Goal: Information Seeking & Learning: Learn about a topic

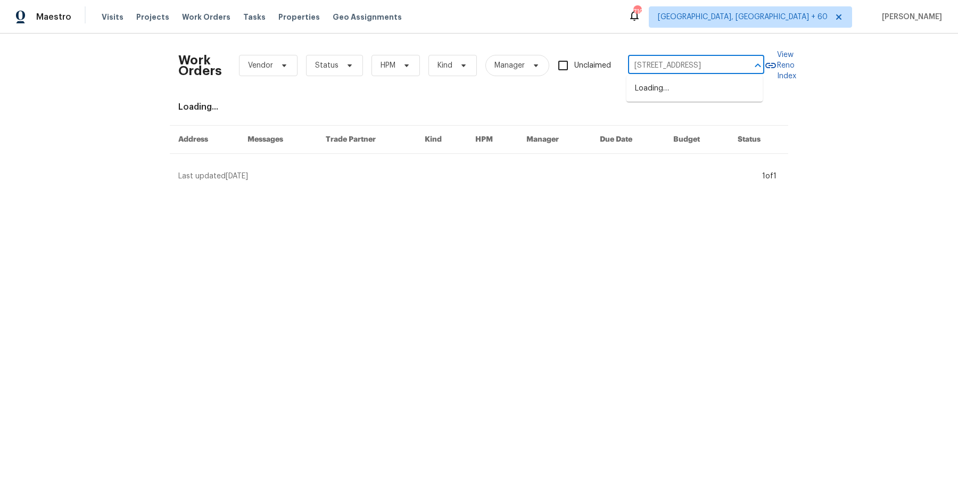
scroll to position [0, 51]
click at [691, 87] on li "[STREET_ADDRESS]" at bounding box center [694, 89] width 136 height 18
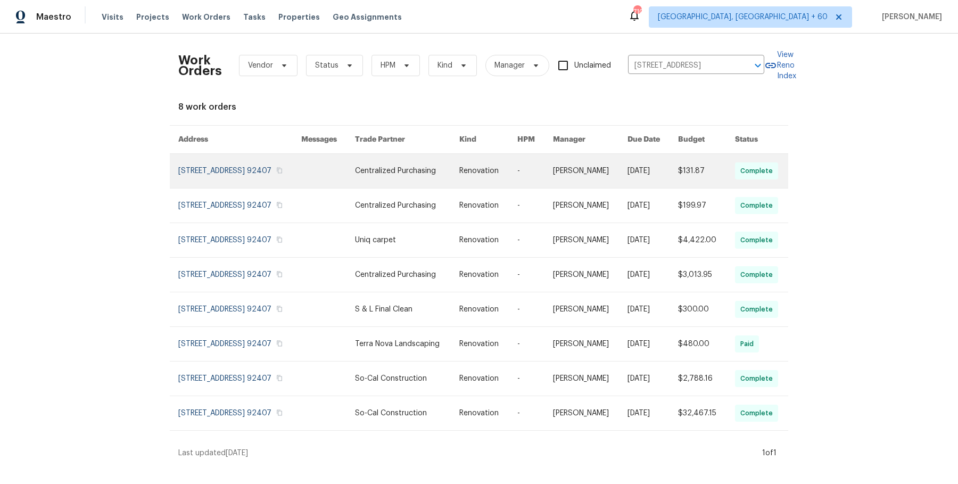
click at [590, 186] on link at bounding box center [590, 171] width 75 height 34
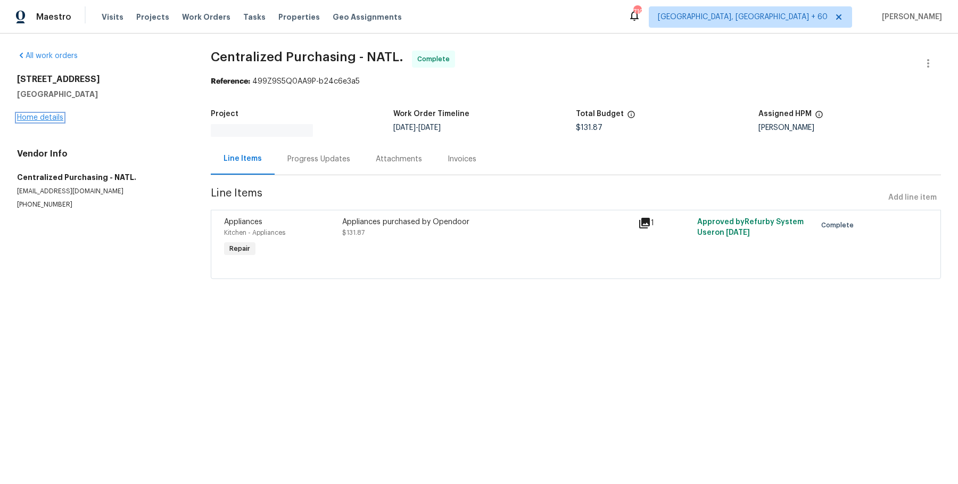
click at [46, 118] on link "Home details" at bounding box center [40, 117] width 46 height 7
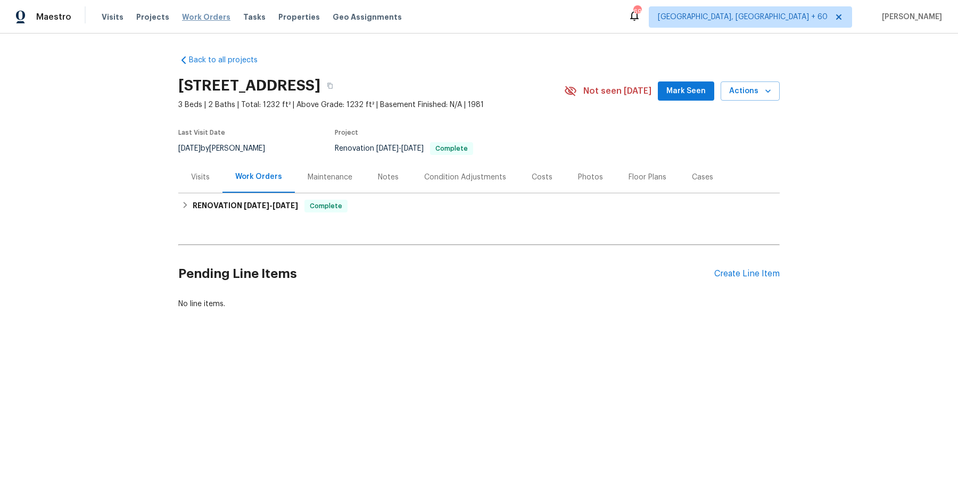
click at [212, 17] on span "Work Orders" at bounding box center [206, 17] width 48 height 11
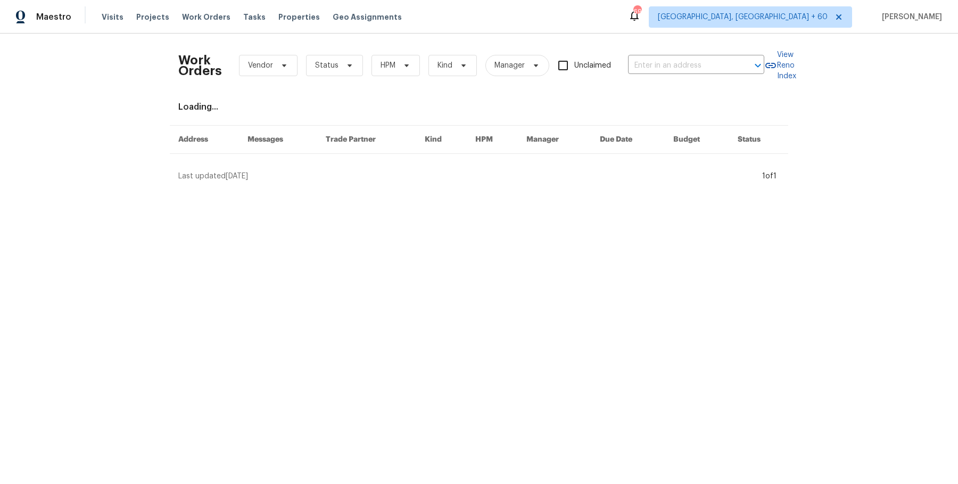
click at [689, 87] on div "Work Orders Vendor Status HPM Kind Manager Unclaimed ​" at bounding box center [471, 65] width 586 height 47
click at [690, 71] on input "text" at bounding box center [681, 65] width 106 height 16
paste input "[STREET_ADDRESS]"
type input "[STREET_ADDRESS]"
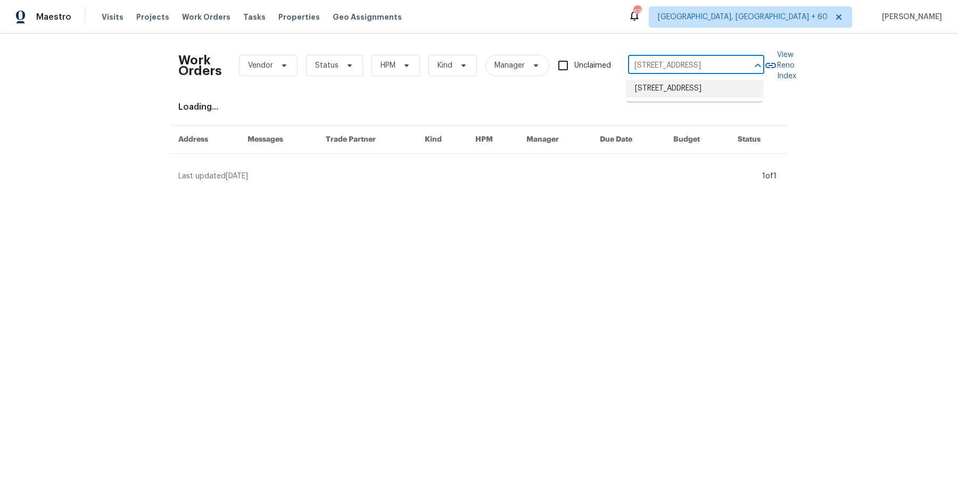
click at [680, 95] on li "[STREET_ADDRESS]" at bounding box center [694, 89] width 136 height 18
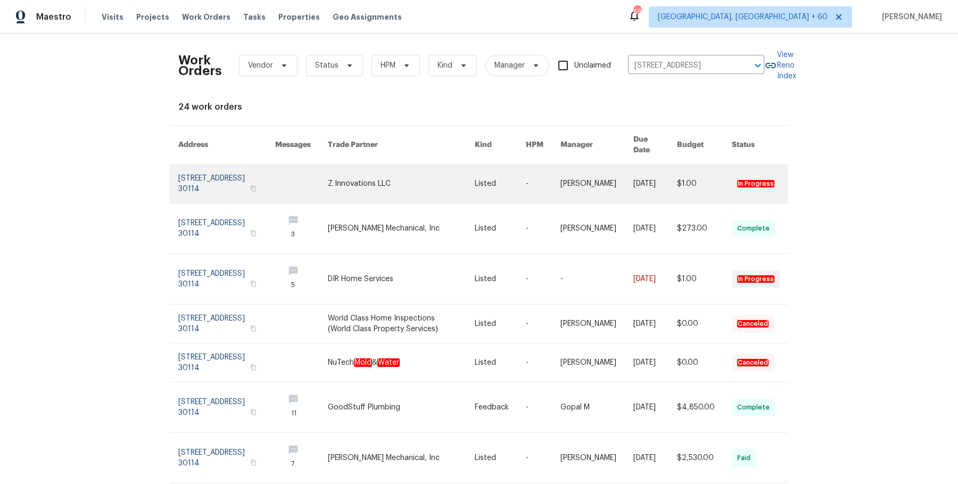
click at [543, 178] on link at bounding box center [543, 183] width 35 height 38
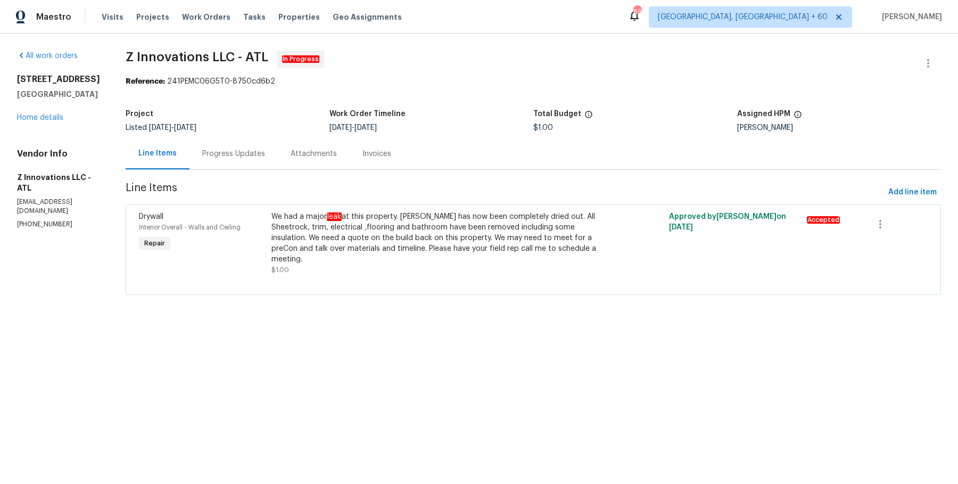
click at [42, 135] on div "All work orders [STREET_ADDRESS] Home details Vendor Info Z Innovations LLC - A…" at bounding box center [58, 140] width 83 height 178
click at [52, 123] on div "[STREET_ADDRESS] Home details" at bounding box center [58, 98] width 83 height 49
click at [48, 121] on link "Home details" at bounding box center [40, 117] width 46 height 7
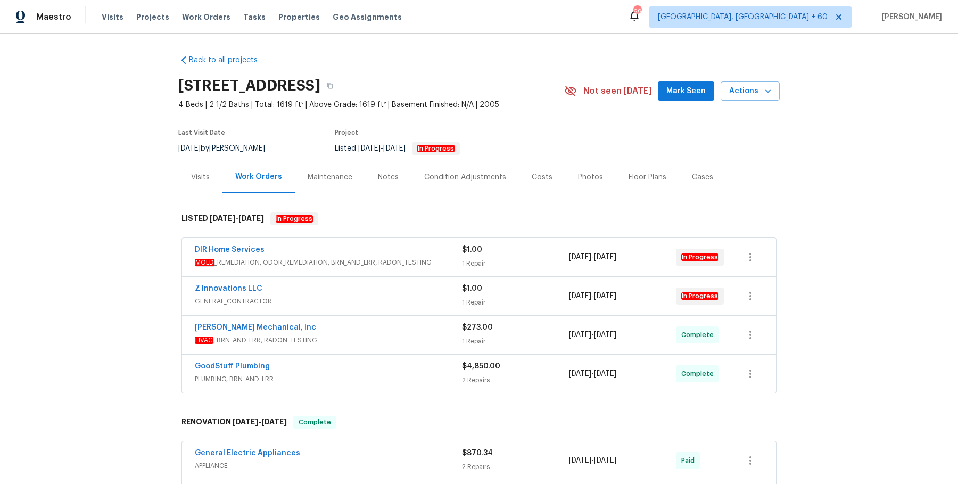
click at [409, 266] on span "MOLD _REMEDIATION, ODOR_REMEDIATION, BRN_AND_LRR, RADON_TESTING" at bounding box center [328, 262] width 267 height 11
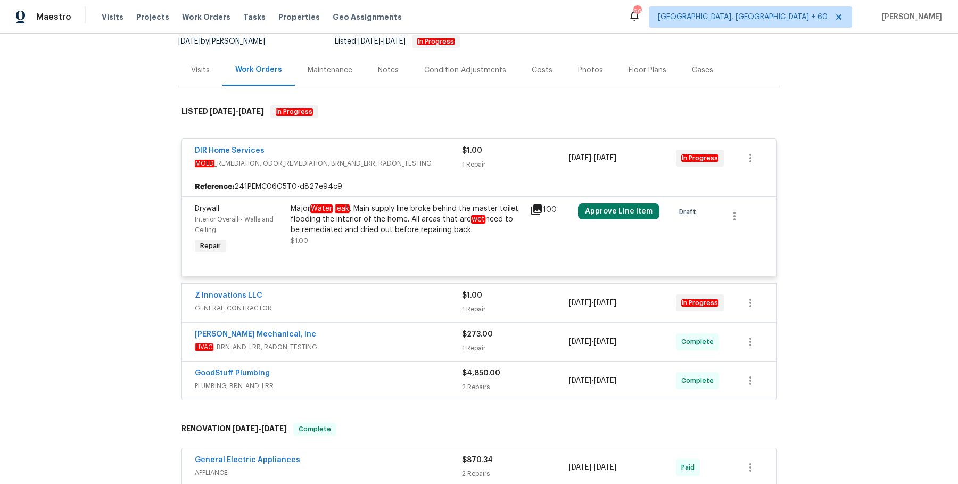
scroll to position [107, 0]
click at [367, 305] on span "GENERAL_CONTRACTOR" at bounding box center [328, 307] width 267 height 11
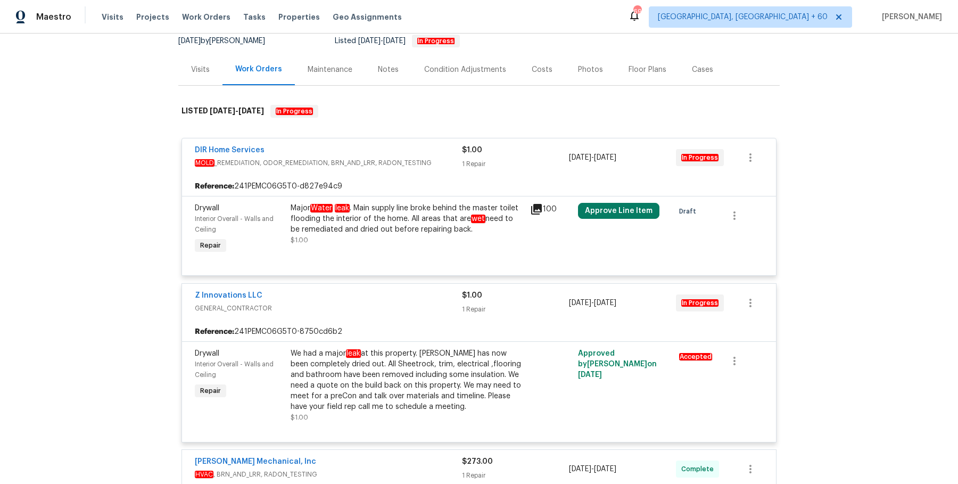
scroll to position [232, 0]
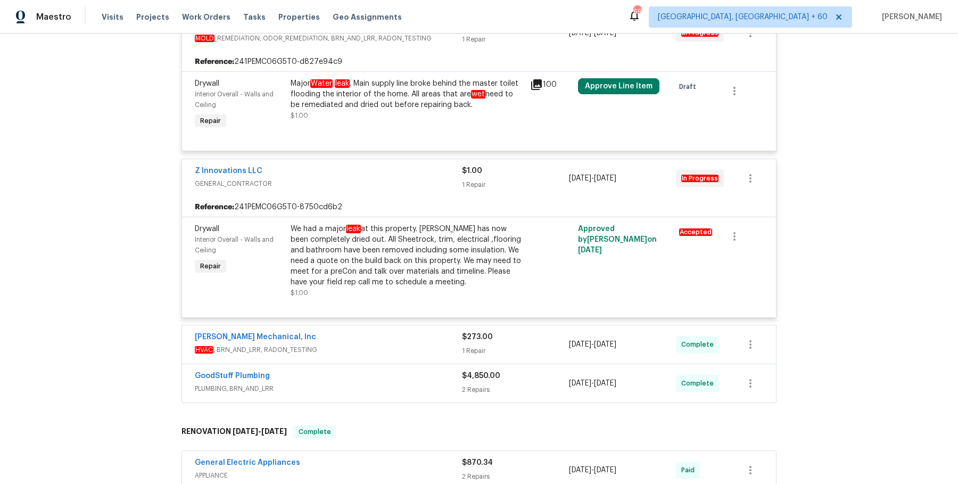
click at [348, 366] on div "GoodStuff Plumbing PLUMBING, BRN_AND_LRR $4,850.00 2 Repairs [DATE] - [DATE] Co…" at bounding box center [479, 383] width 594 height 38
click at [357, 347] on span "HVAC , BRN_AND_LRR, RADON_TESTING" at bounding box center [328, 349] width 267 height 11
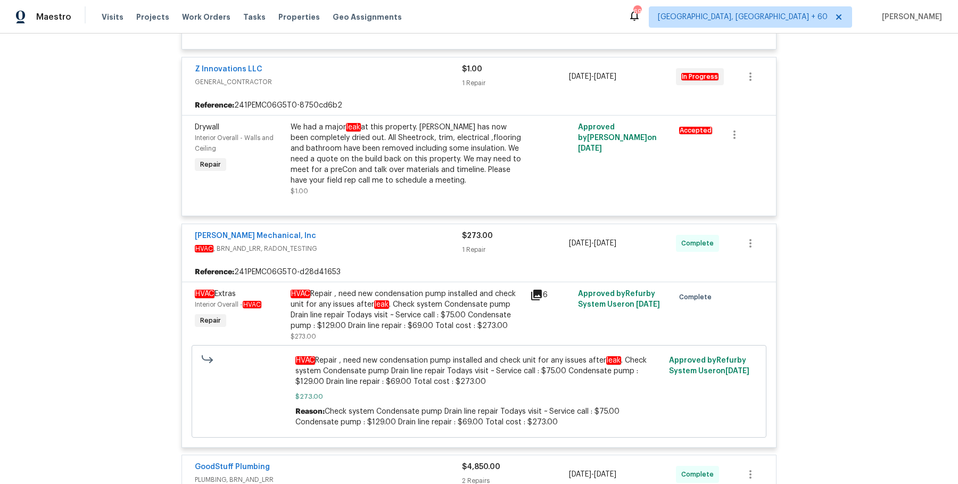
scroll to position [410, 0]
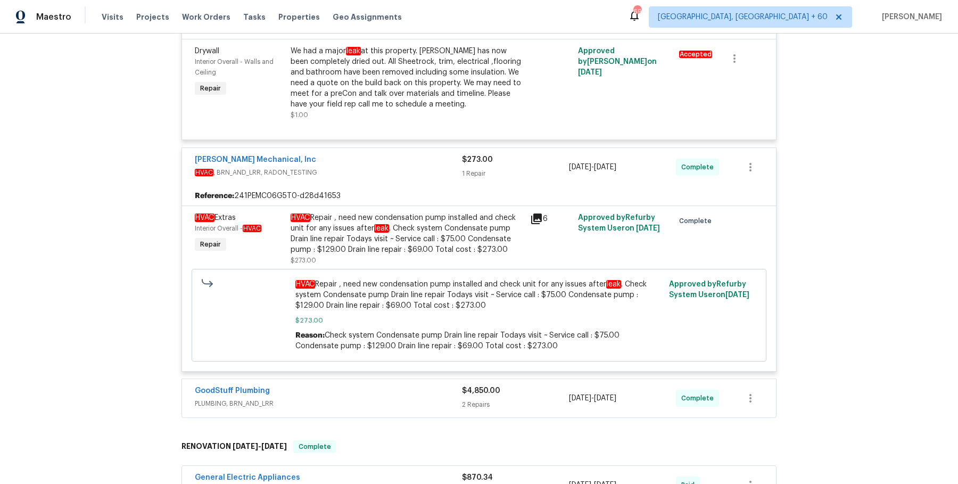
click at [338, 387] on div "GoodStuff Plumbing" at bounding box center [328, 391] width 267 height 13
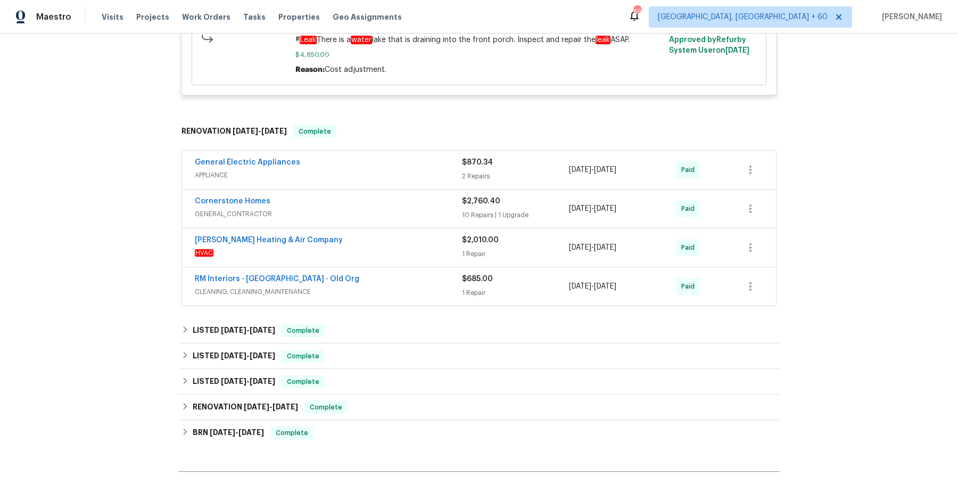
scroll to position [1098, 0]
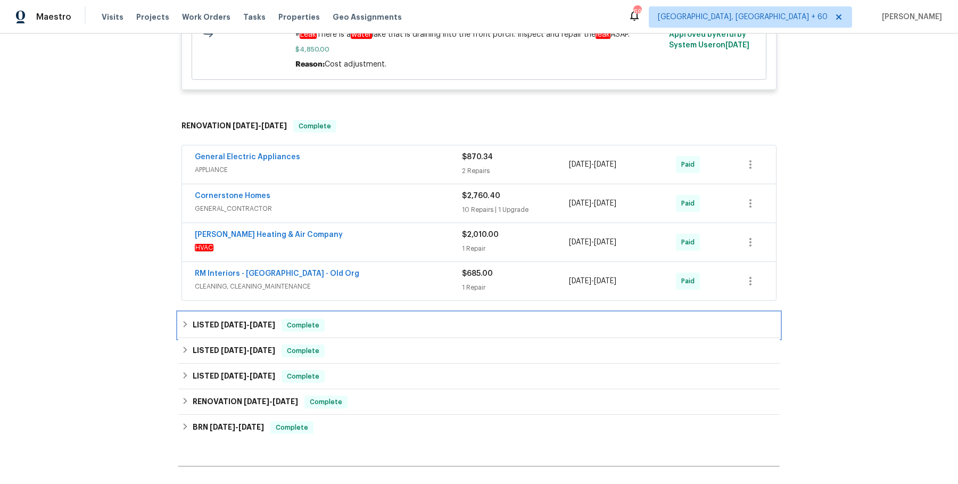
click at [350, 332] on div "LISTED [DATE] - [DATE] Complete" at bounding box center [478, 325] width 601 height 26
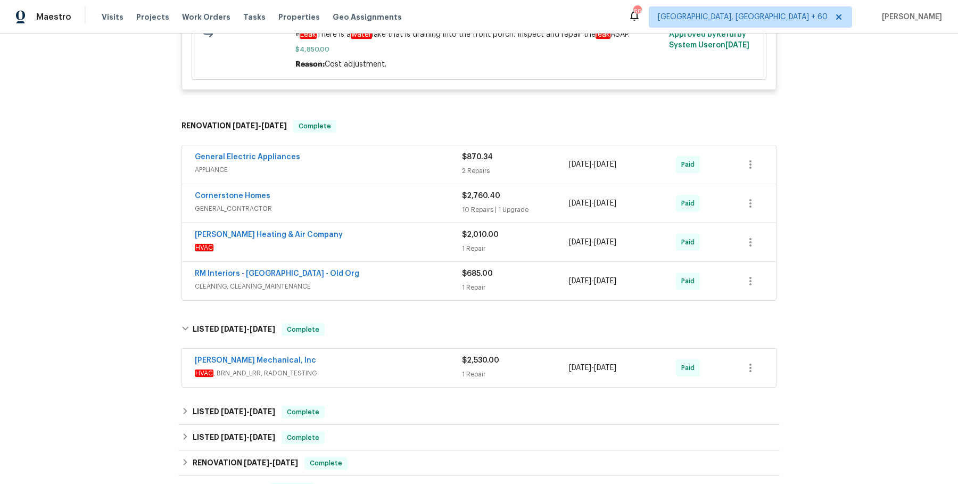
click at [441, 167] on span "APPLIANCE" at bounding box center [328, 169] width 267 height 11
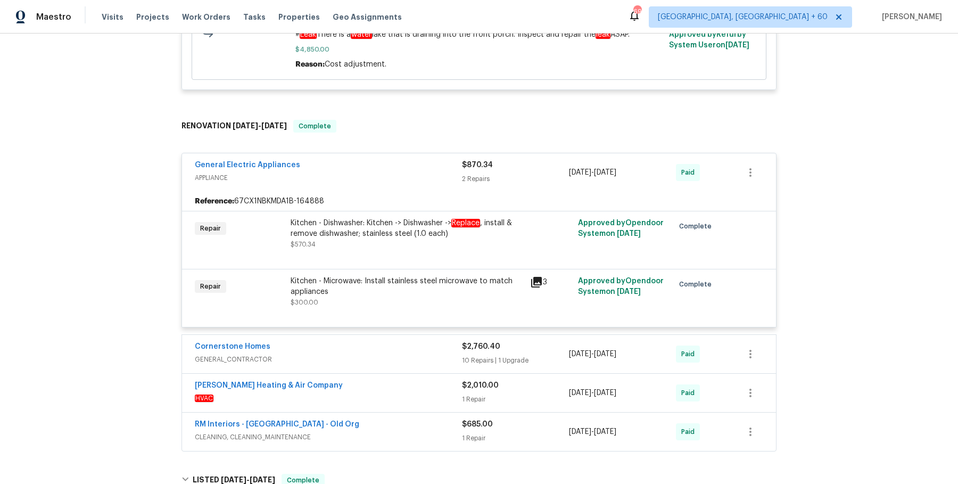
click at [428, 354] on span "GENERAL_CONTRACTOR" at bounding box center [328, 359] width 267 height 11
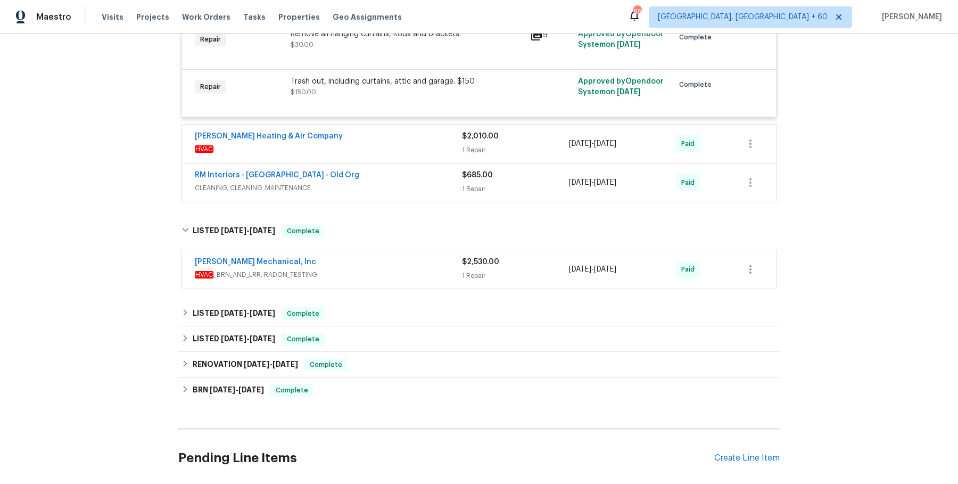
scroll to position [2050, 0]
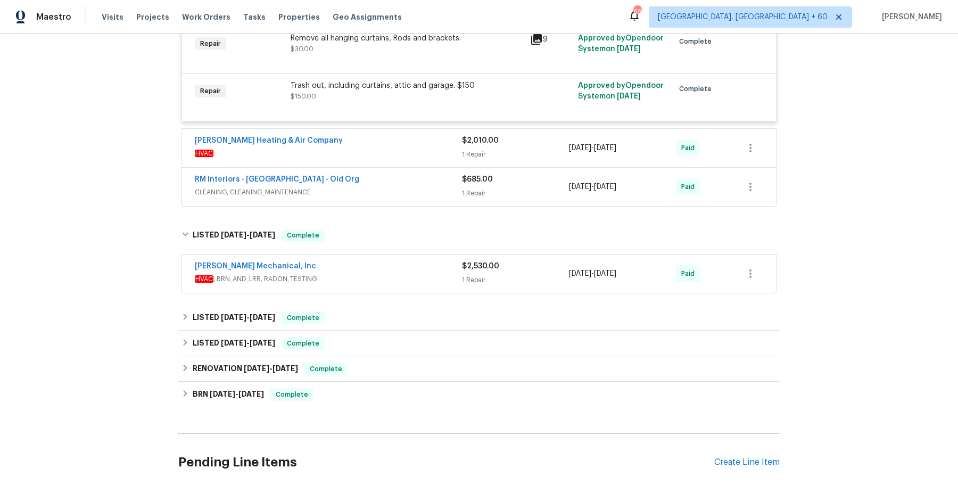
click at [432, 145] on div "[PERSON_NAME] Heating & Air Company" at bounding box center [328, 141] width 267 height 13
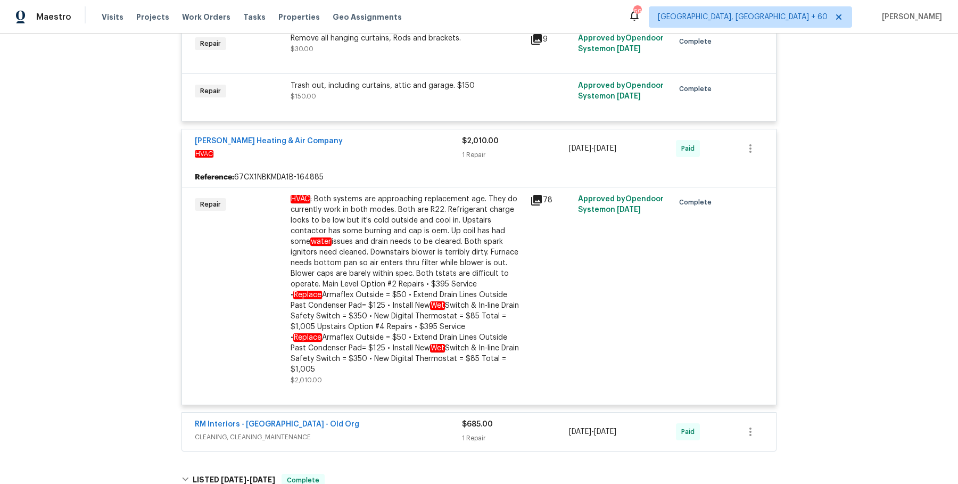
scroll to position [2461, 0]
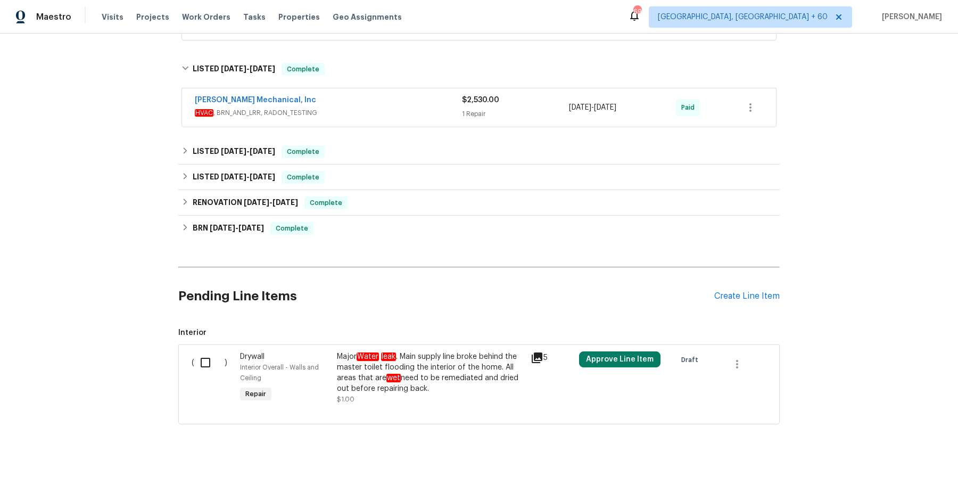
click at [433, 107] on span "HVAC , BRN_AND_LRR, RADON_TESTING" at bounding box center [328, 112] width 267 height 11
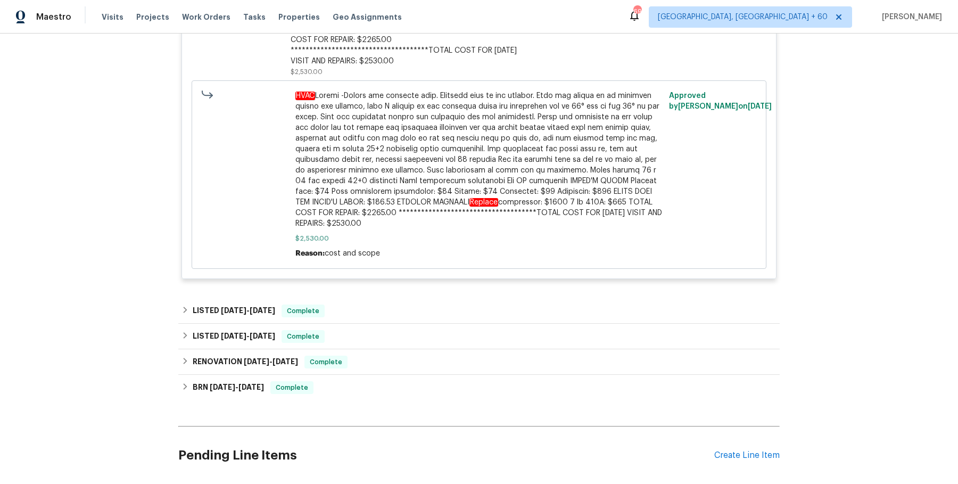
scroll to position [2917, 0]
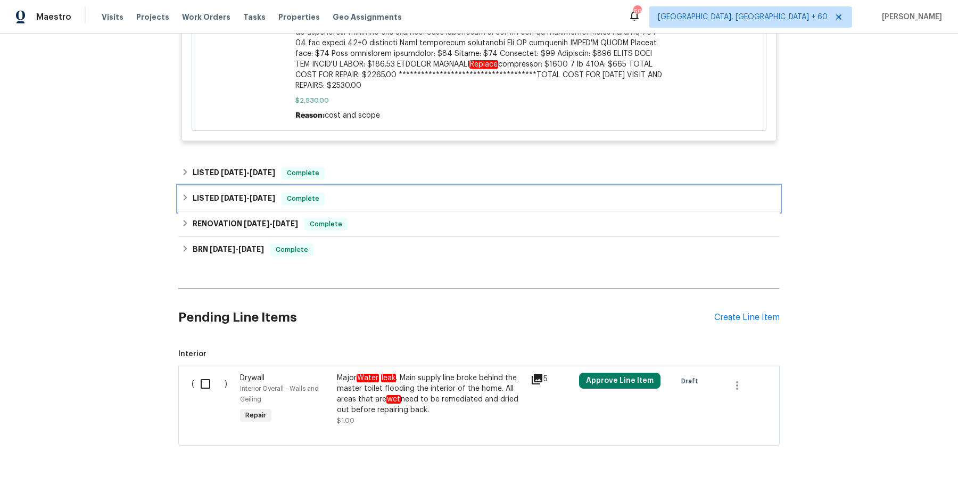
click at [396, 186] on div "LISTED [DATE] - [DATE] Complete" at bounding box center [478, 199] width 601 height 26
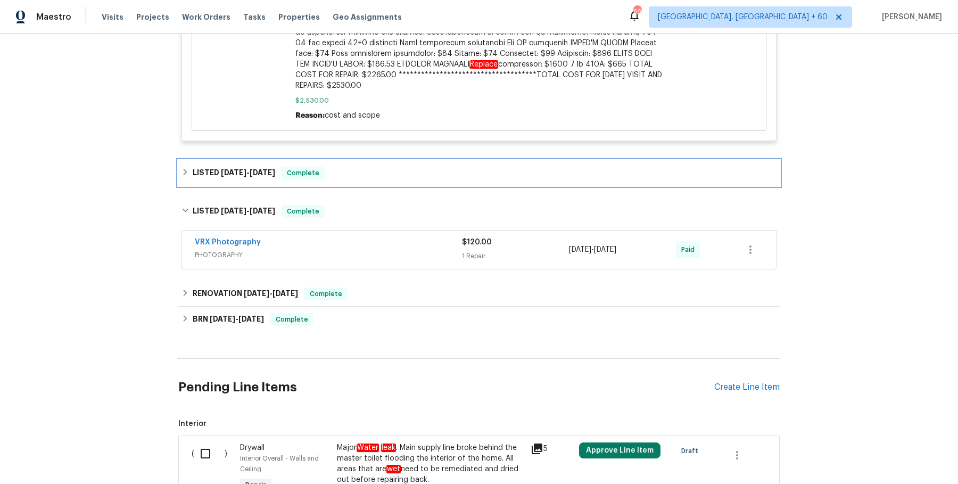
click at [394, 167] on div "LISTED [DATE] - [DATE] Complete" at bounding box center [478, 173] width 595 height 13
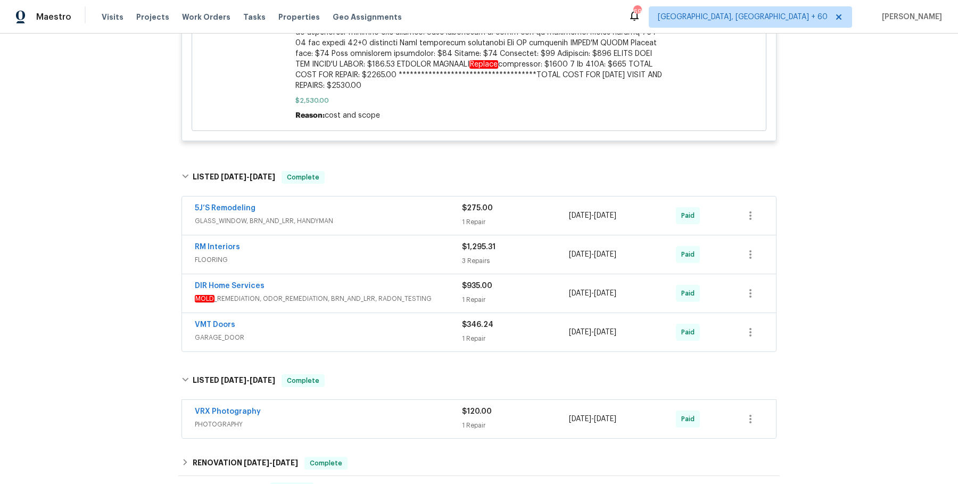
click at [374, 203] on div "5J’S Remodeling" at bounding box center [328, 209] width 267 height 13
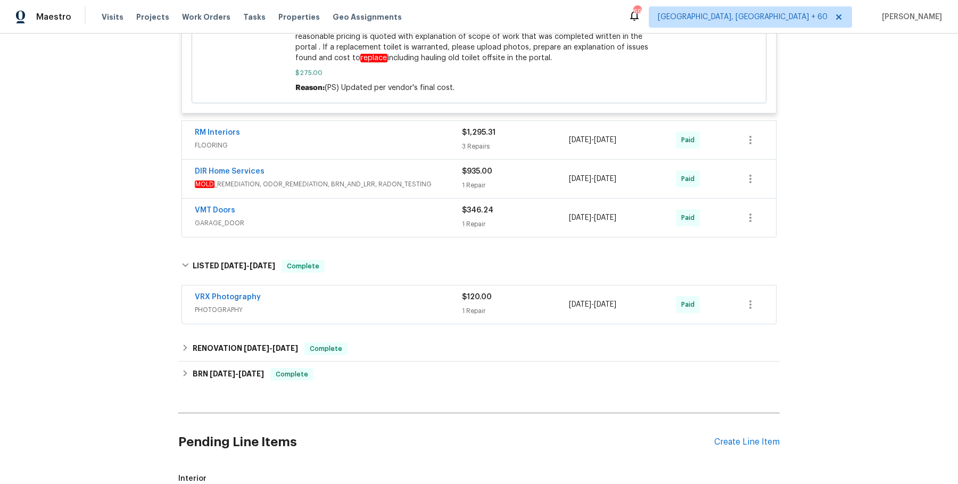
scroll to position [3339, 0]
click at [398, 126] on div "RM Interiors" at bounding box center [328, 132] width 267 height 13
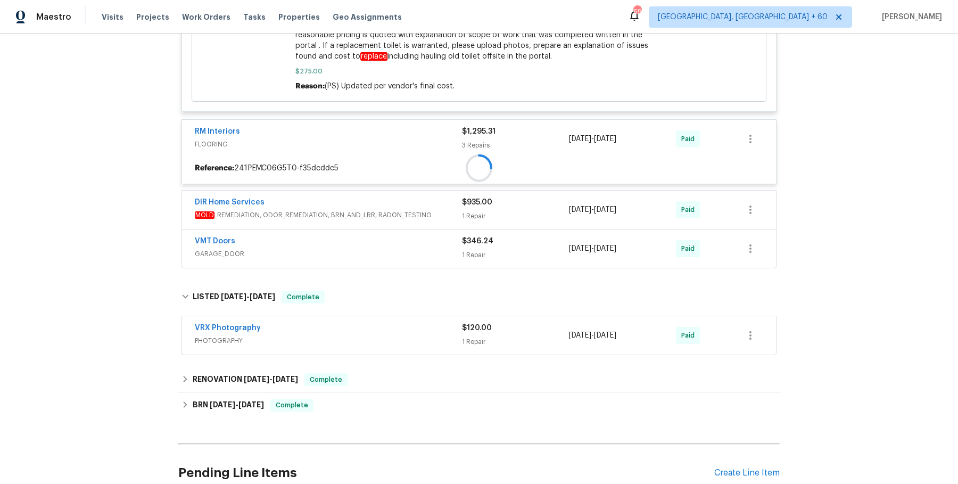
click at [398, 126] on div "RM Interiors" at bounding box center [328, 132] width 267 height 13
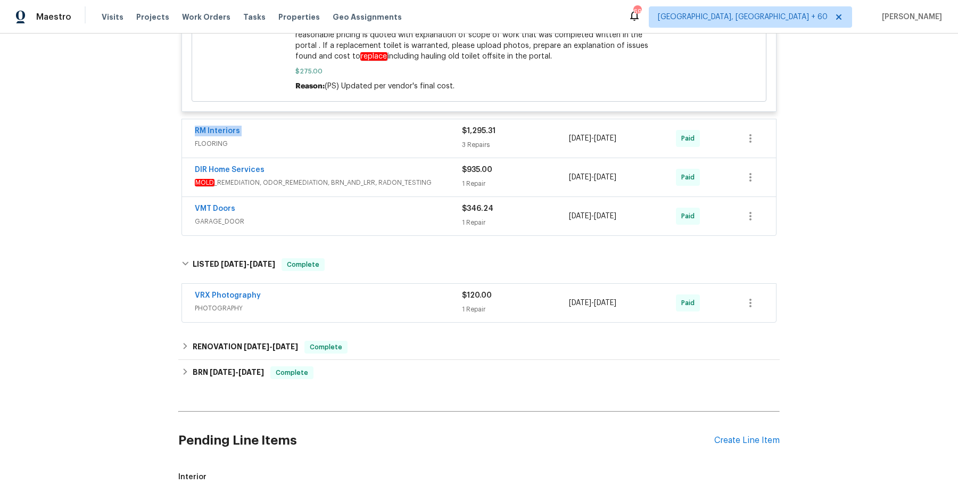
click at [398, 126] on div "RM Interiors" at bounding box center [328, 132] width 267 height 13
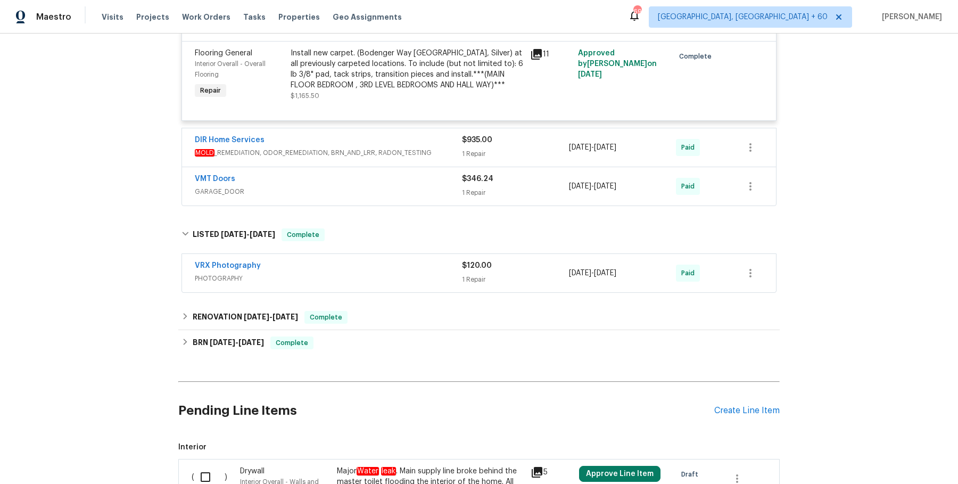
click at [423, 135] on div "DIR Home Services" at bounding box center [328, 141] width 267 height 13
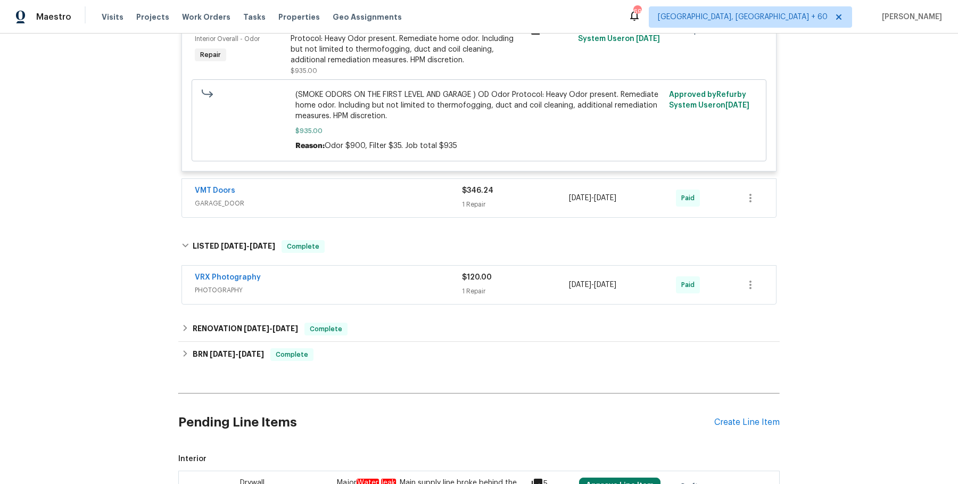
scroll to position [3909, 0]
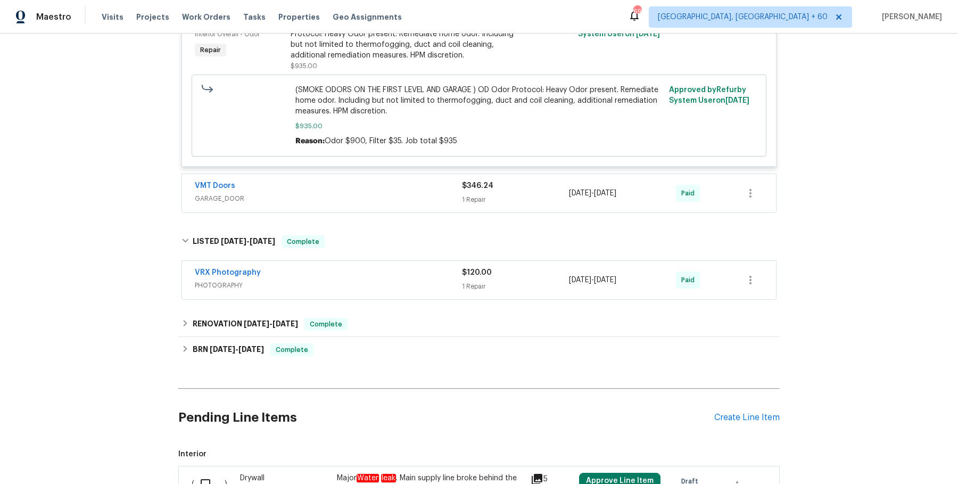
click at [405, 180] on div "VMT Doors" at bounding box center [328, 186] width 267 height 13
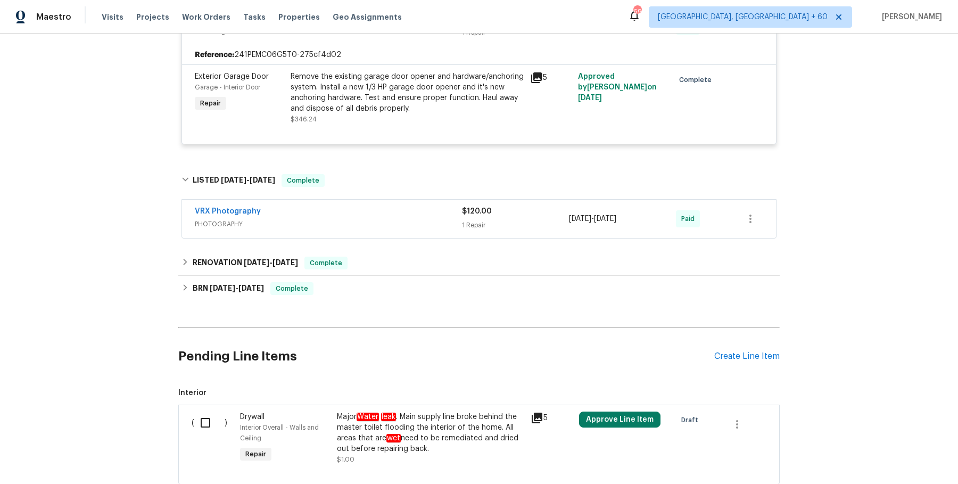
scroll to position [4114, 0]
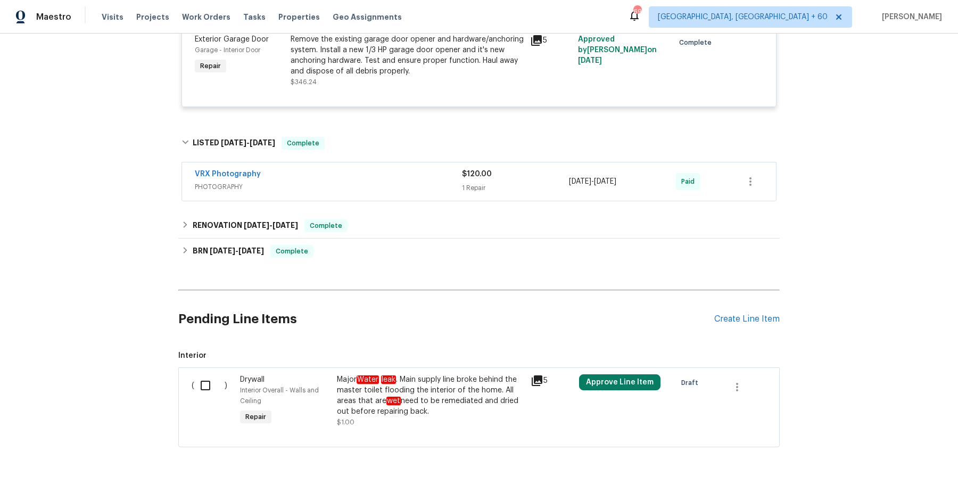
click at [419, 181] on span "PHOTOGRAPHY" at bounding box center [328, 186] width 267 height 11
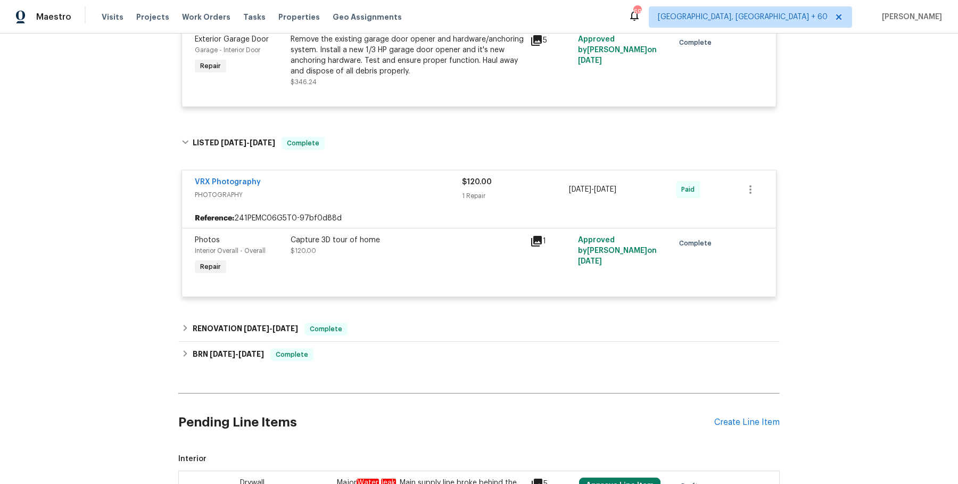
scroll to position [4218, 0]
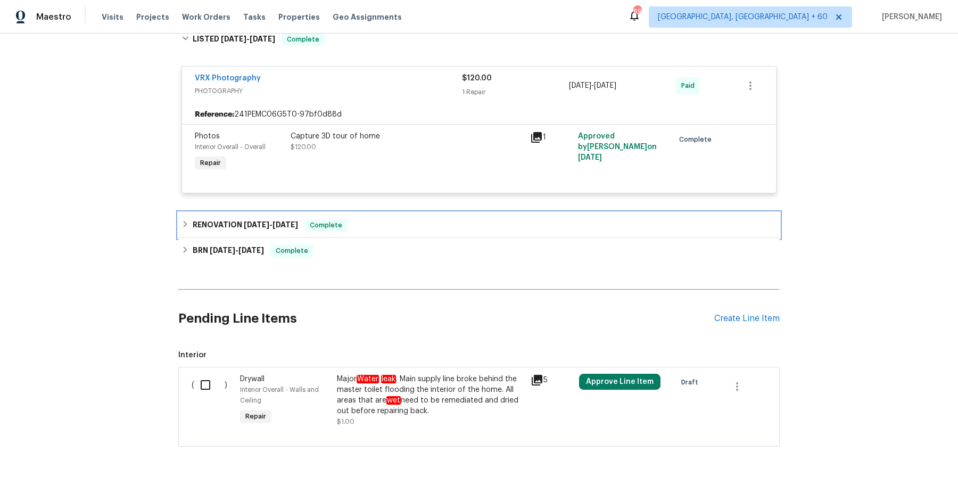
click at [366, 219] on div "RENOVATION [DATE] - [DATE] Complete" at bounding box center [478, 225] width 595 height 13
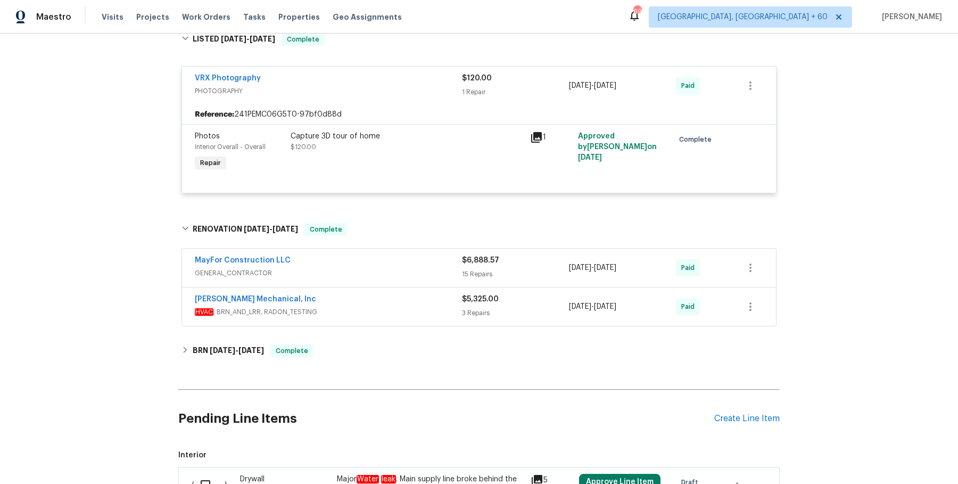
click at [383, 255] on div "MayFor Construction LLC" at bounding box center [328, 261] width 267 height 13
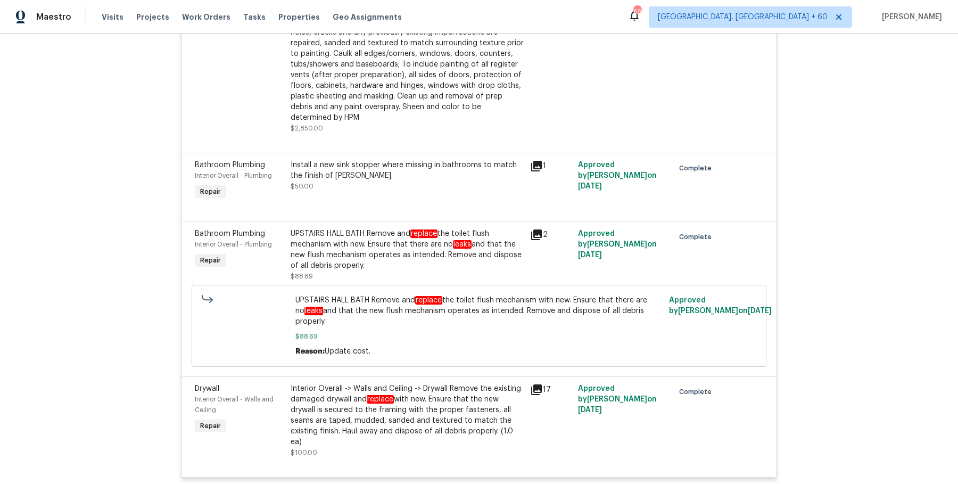
scroll to position [6239, 0]
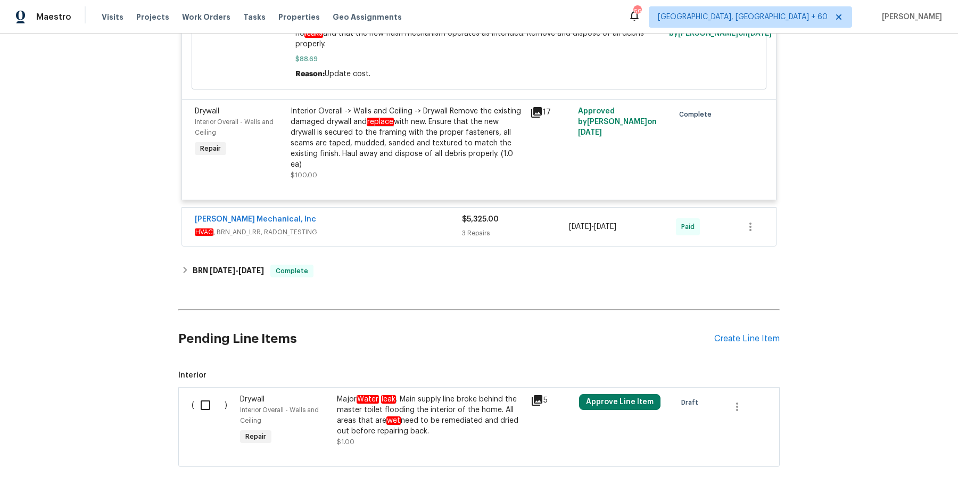
click at [423, 227] on span "HVAC , BRN_AND_LRR, RADON_TESTING" at bounding box center [328, 232] width 267 height 11
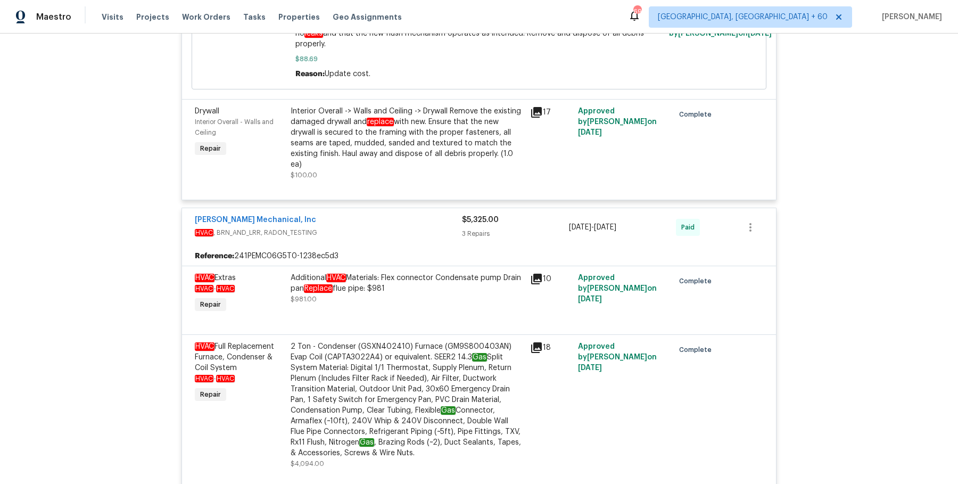
scroll to position [6558, 0]
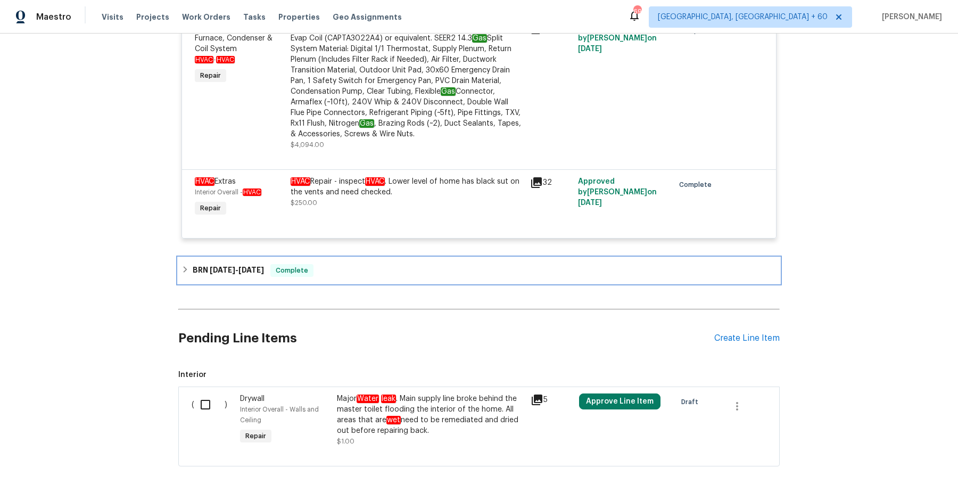
click at [368, 264] on div "BRN [DATE] - [DATE] Complete" at bounding box center [478, 270] width 595 height 13
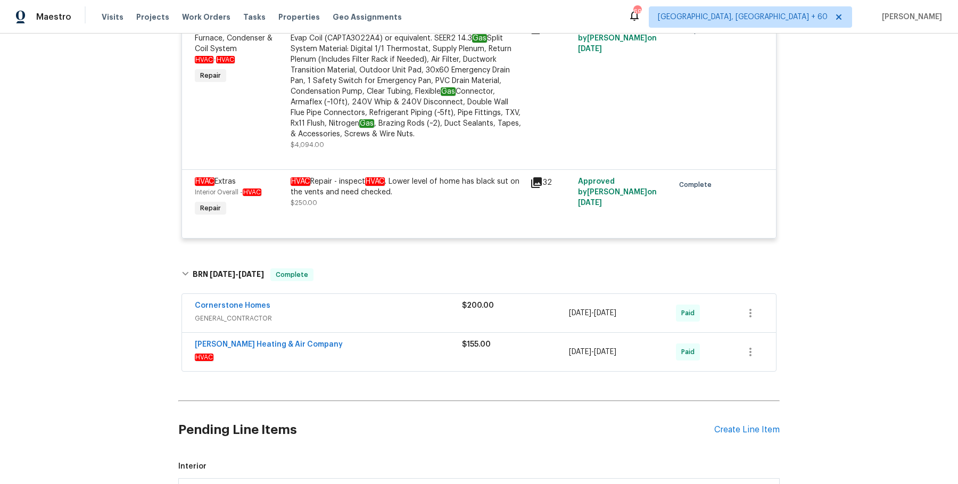
click at [371, 300] on div "Cornerstone Homes" at bounding box center [328, 306] width 267 height 13
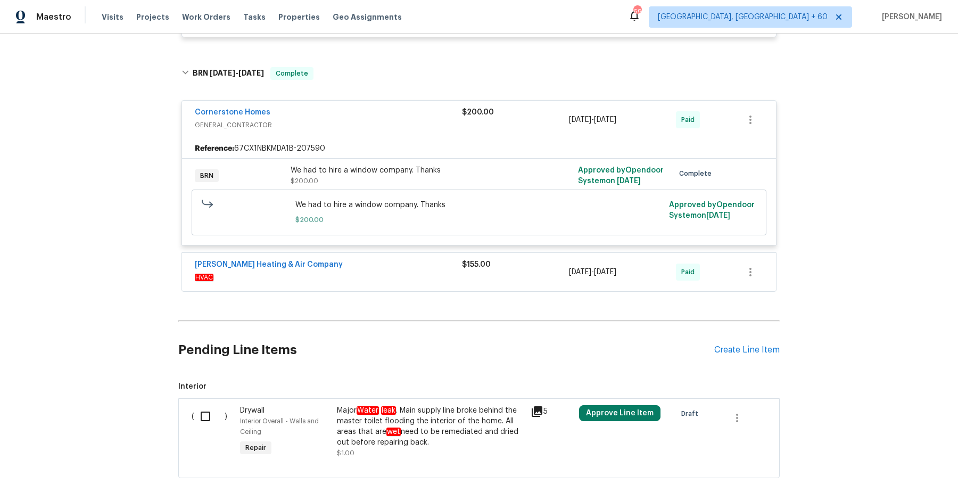
scroll to position [6770, 0]
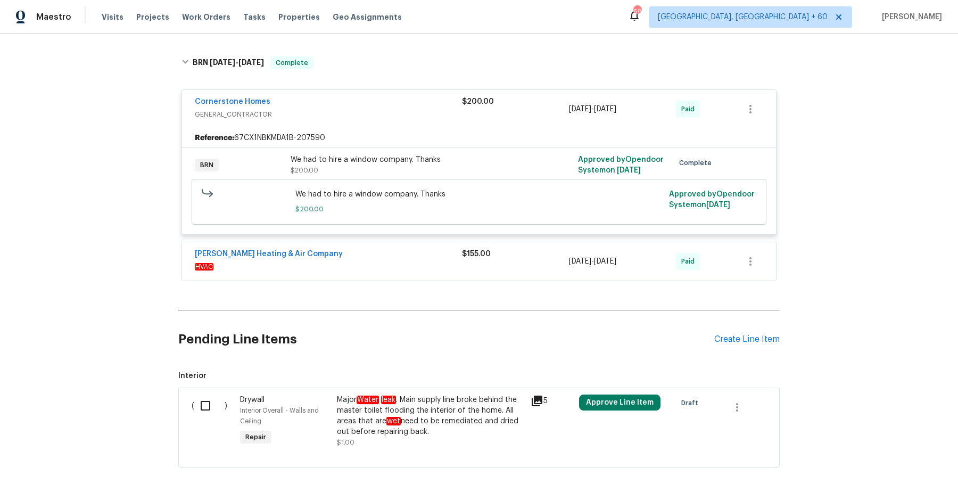
click at [395, 261] on span "HVAC" at bounding box center [328, 266] width 267 height 11
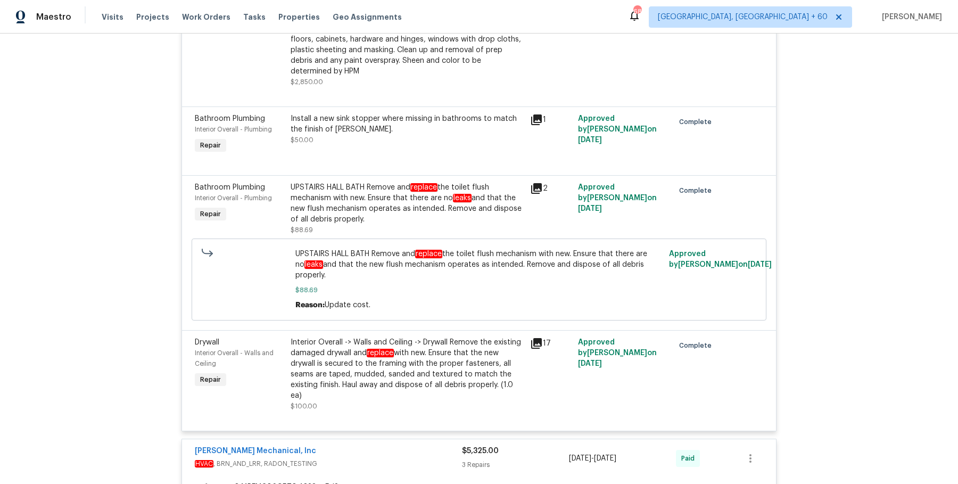
scroll to position [5297, 0]
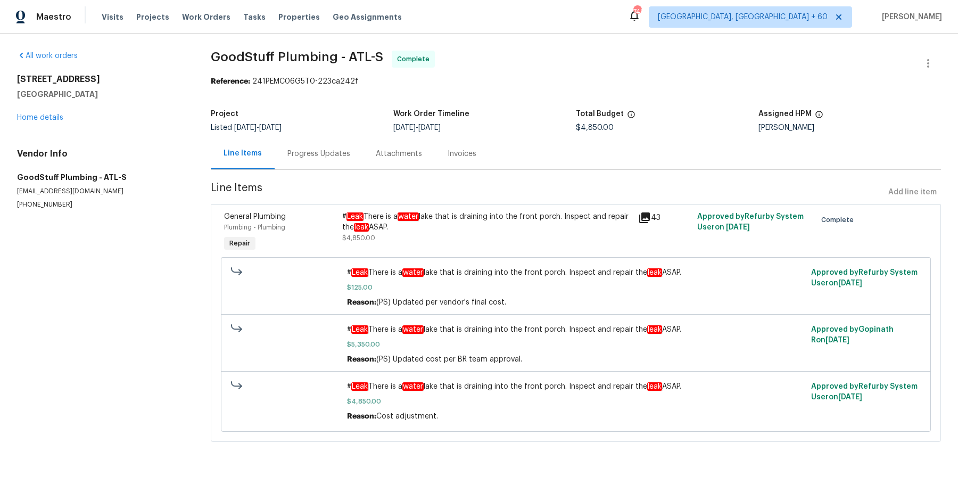
click at [279, 161] on div "Progress Updates" at bounding box center [319, 153] width 88 height 31
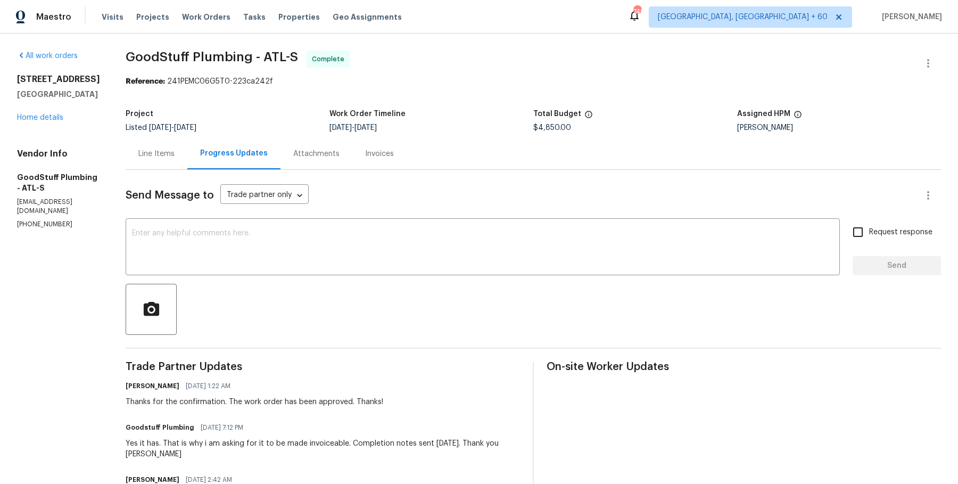
click at [187, 151] on div "Line Items" at bounding box center [157, 153] width 62 height 31
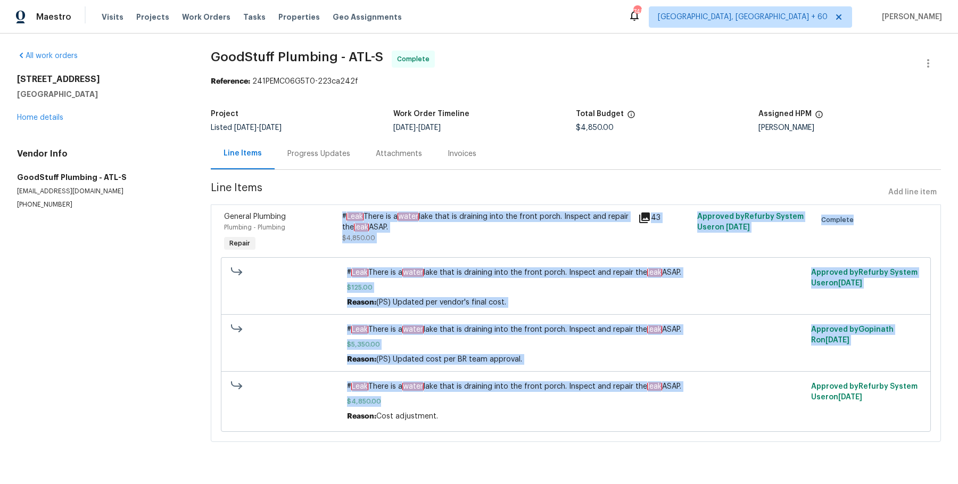
drag, startPoint x: 343, startPoint y: 217, endPoint x: 459, endPoint y: 401, distance: 217.2
click at [459, 401] on div "General Plumbing Plumbing - Plumbing Repair # Leak There is a water lake that i…" at bounding box center [576, 322] width 730 height 237
copy div "# Leak There is a water lake that is draining into the front porch. Inspect and…"
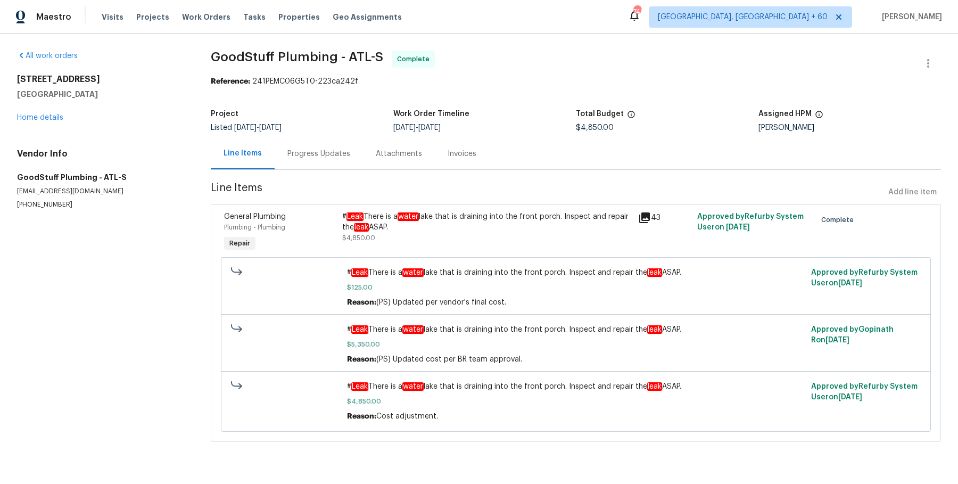
click at [310, 136] on div "Project Listed 9/21/2025 - 10/15/2025 Work Order Timeline 9/21/2025 - 9/24/2025…" at bounding box center [576, 121] width 730 height 34
click at [308, 147] on div "Progress Updates" at bounding box center [319, 153] width 88 height 31
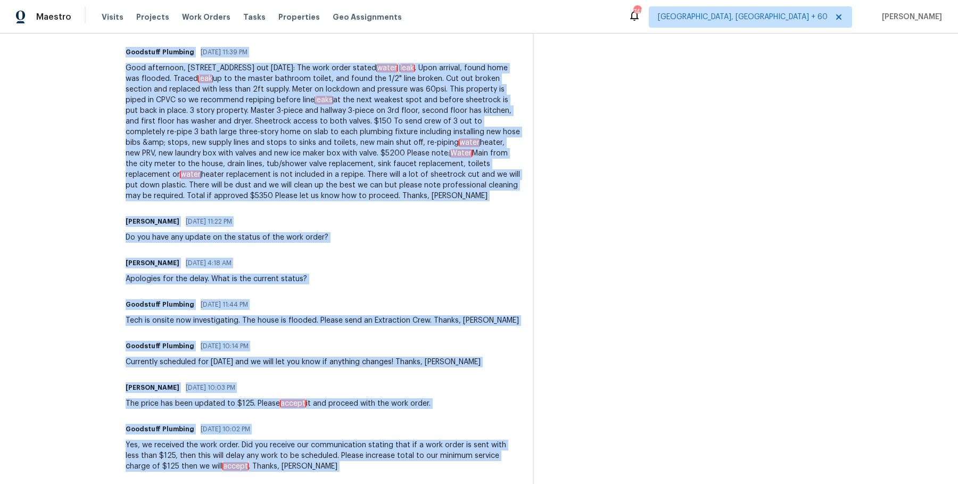
scroll to position [1345, 0]
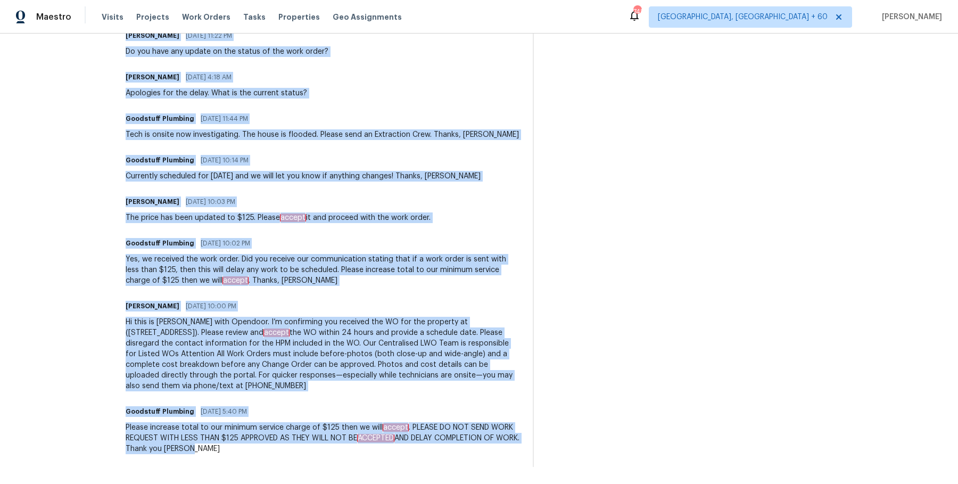
drag, startPoint x: 148, startPoint y: 103, endPoint x: 392, endPoint y: 524, distance: 485.9
click at [392, 483] on html "Maestro Visits Projects Work Orders Tasks Properties Geo Assignments 748 Albuqu…" at bounding box center [479, 242] width 958 height 484
copy div "Pavithra Sekar 10/07/2025 1:22 AM Thanks for the confirmation. The work order h…"
